Goal: Find specific page/section: Find specific page/section

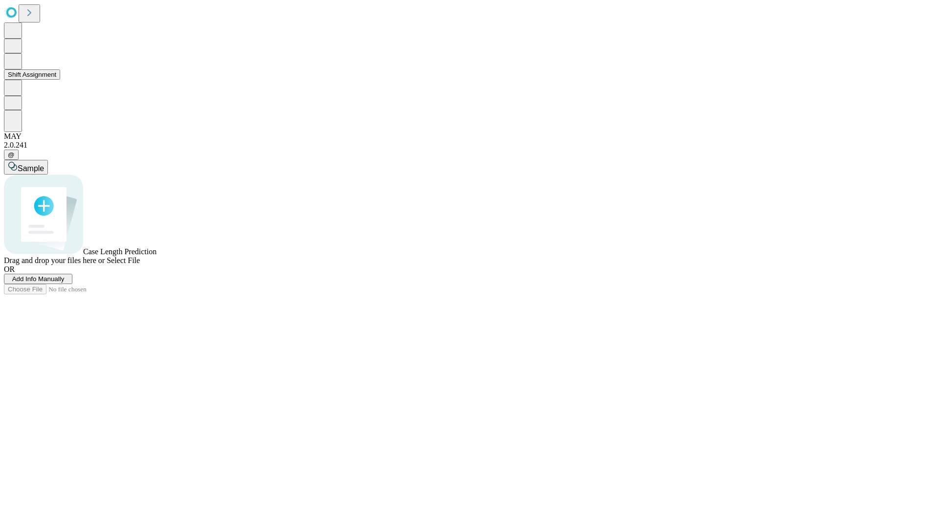
click at [60, 80] on button "Shift Assignment" at bounding box center [32, 74] width 56 height 10
